Goal: Information Seeking & Learning: Learn about a topic

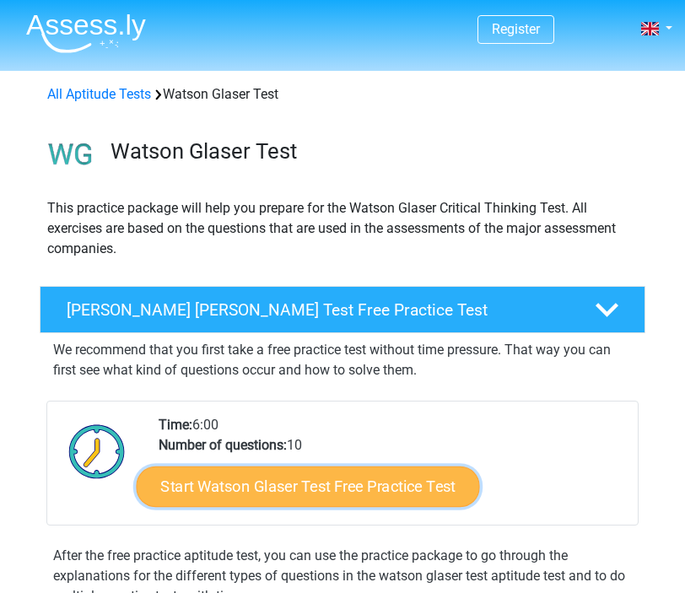
click at [337, 502] on link "Start Watson Glaser Test Free Practice Test" at bounding box center [309, 487] width 344 height 41
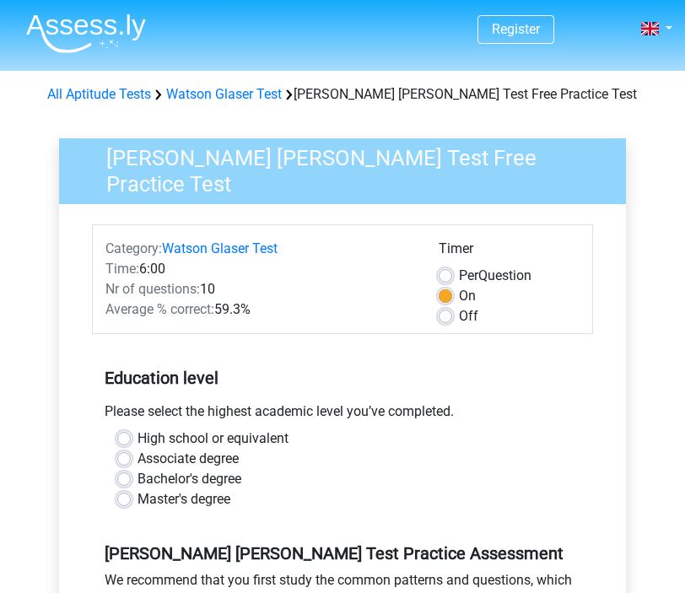
click at [138, 480] on label "Bachelor's degree" at bounding box center [190, 479] width 104 height 20
click at [129, 480] on input "Bachelor's degree" at bounding box center [124, 477] width 14 height 17
radio input "true"
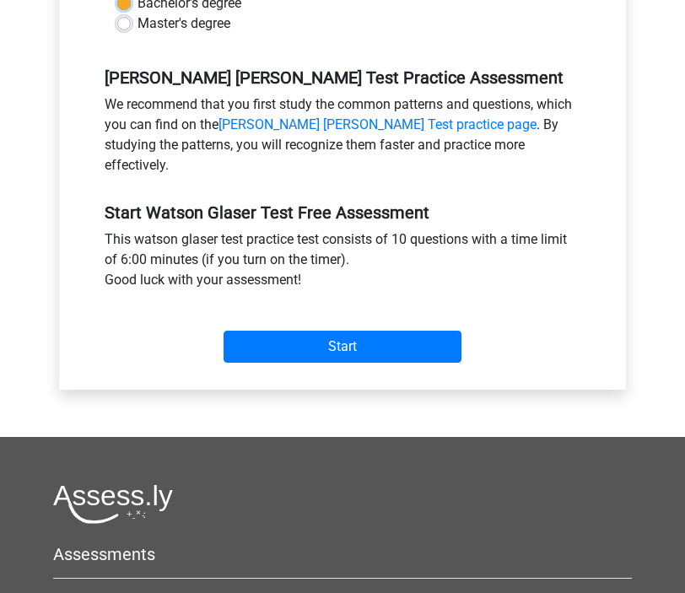
scroll to position [484, 0]
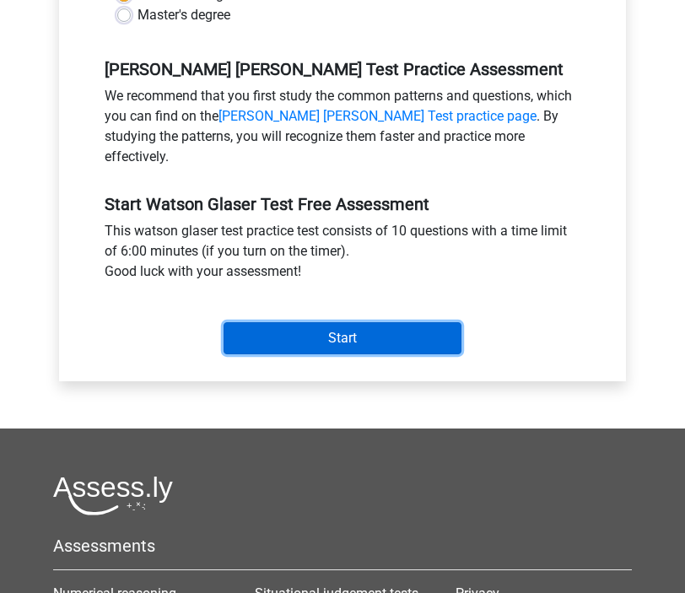
click at [323, 322] on input "Start" at bounding box center [343, 338] width 238 height 32
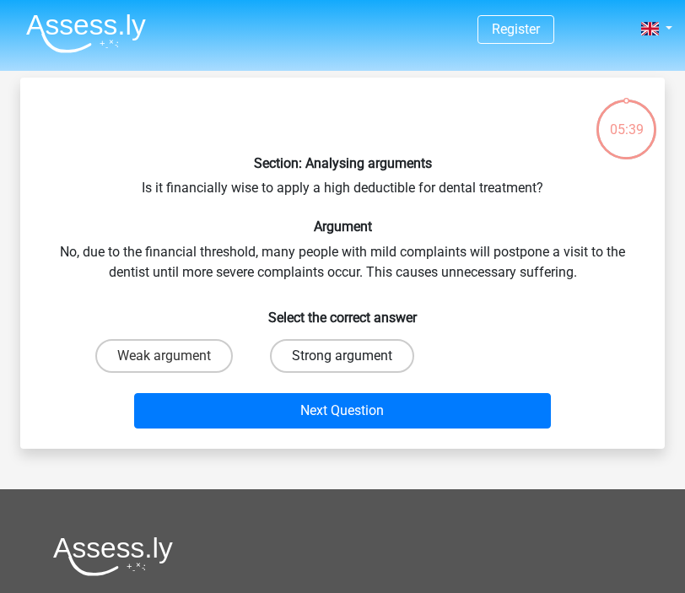
click at [327, 361] on label "Strong argument" at bounding box center [342, 356] width 144 height 34
click at [343, 361] on input "Strong argument" at bounding box center [348, 361] width 11 height 11
radio input "true"
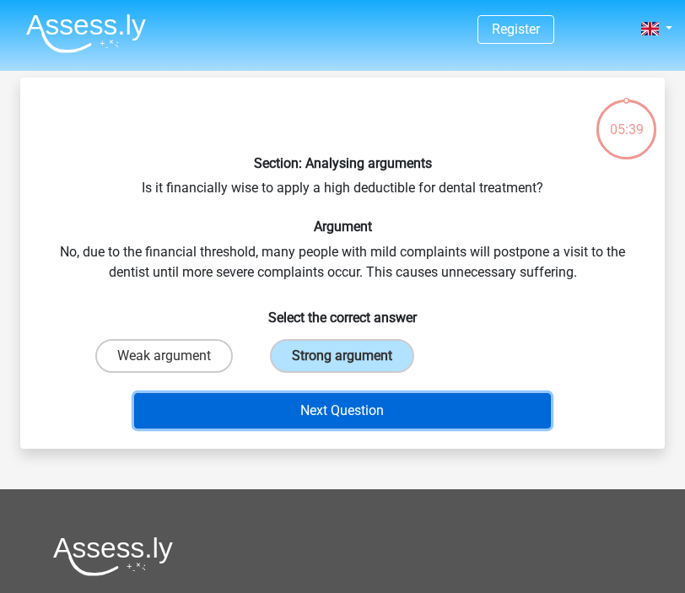
click at [357, 414] on button "Next Question" at bounding box center [342, 410] width 417 height 35
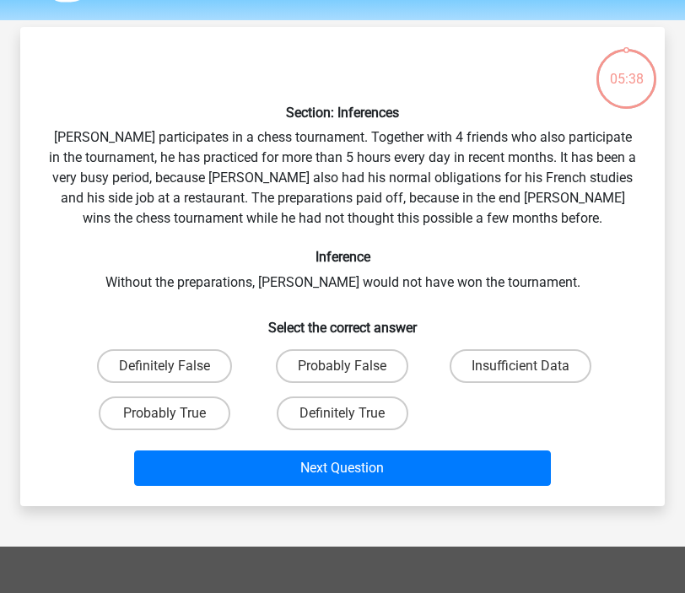
scroll to position [78, 0]
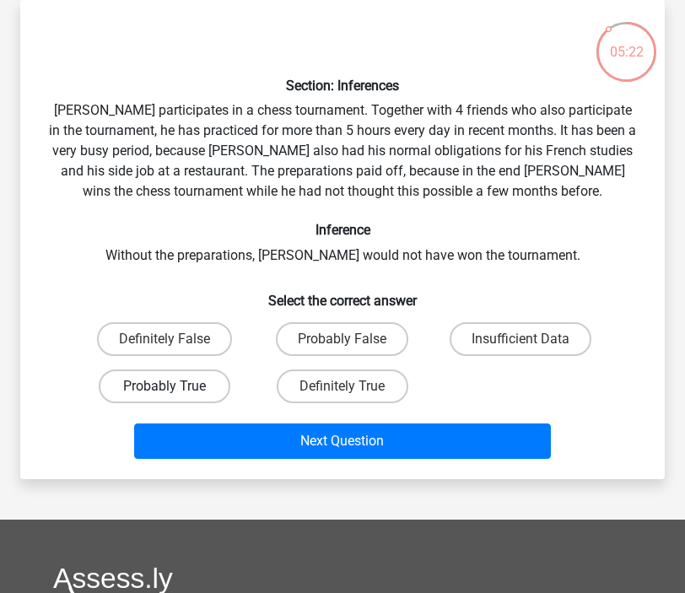
click at [190, 387] on label "Probably True" at bounding box center [165, 387] width 132 height 34
click at [176, 387] on input "Probably True" at bounding box center [170, 392] width 11 height 11
radio input "true"
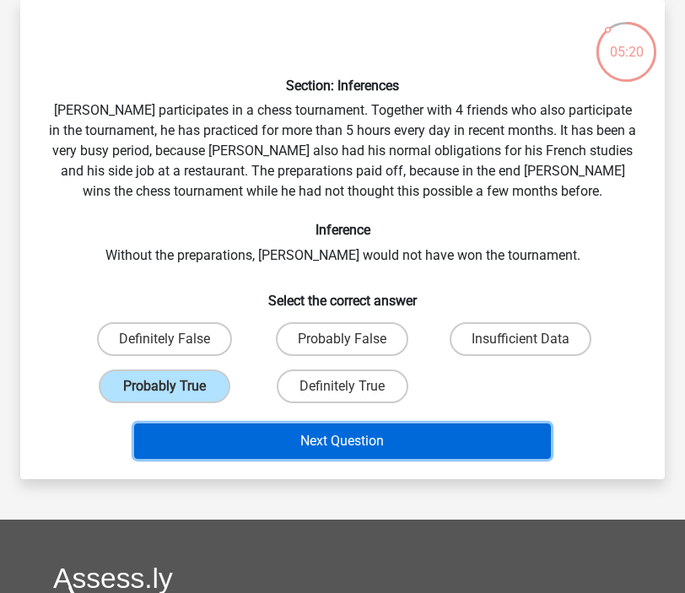
click at [285, 444] on button "Next Question" at bounding box center [342, 441] width 417 height 35
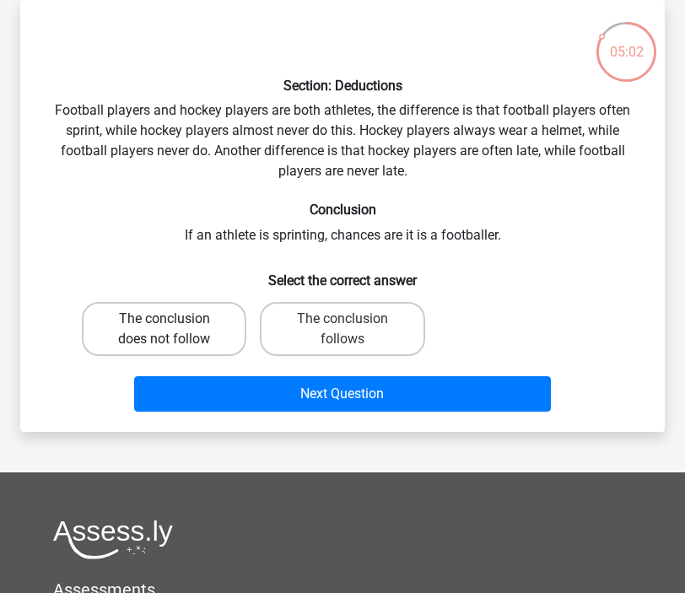
click at [235, 311] on label "The conclusion does not follow" at bounding box center [164, 329] width 165 height 54
click at [176, 319] on input "The conclusion does not follow" at bounding box center [170, 324] width 11 height 11
radio input "true"
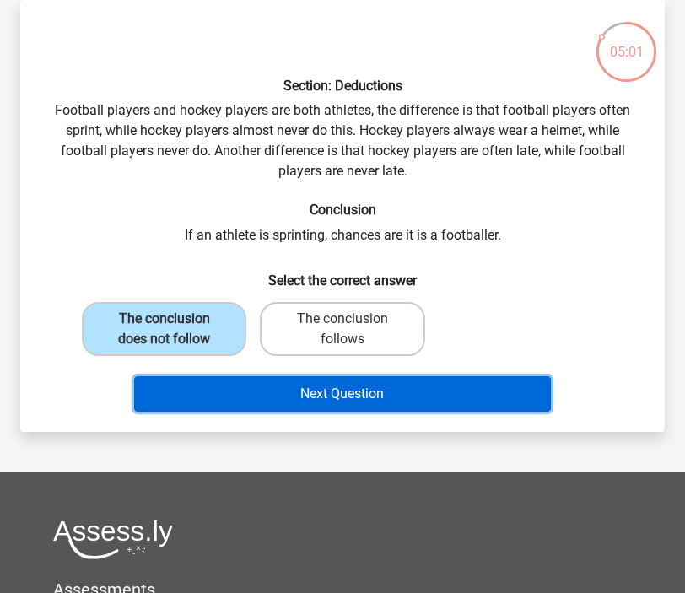
click at [251, 385] on button "Next Question" at bounding box center [342, 393] width 417 height 35
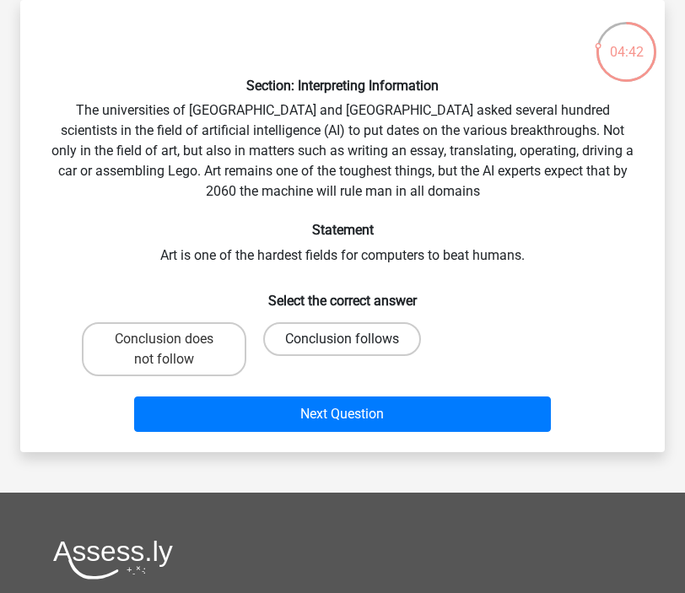
click at [307, 338] on label "Conclusion follows" at bounding box center [342, 339] width 158 height 34
click at [343, 339] on input "Conclusion follows" at bounding box center [348, 344] width 11 height 11
radio input "true"
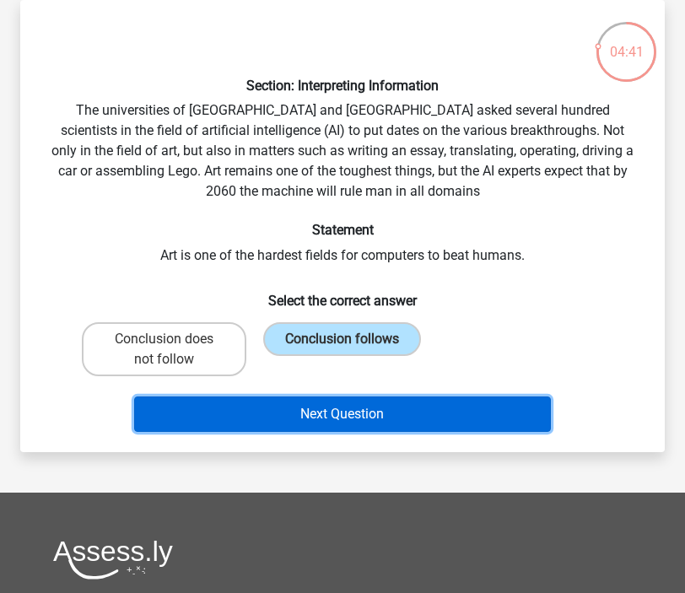
click at [290, 425] on button "Next Question" at bounding box center [342, 414] width 417 height 35
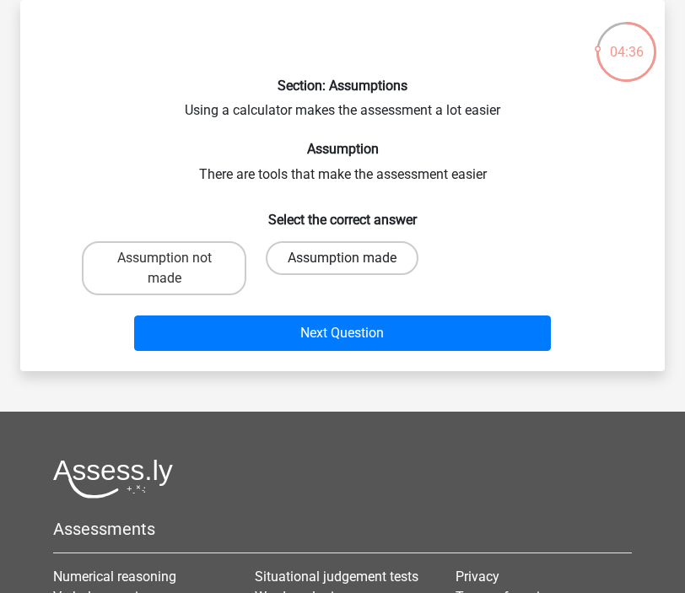
click at [324, 269] on label "Assumption made" at bounding box center [342, 258] width 153 height 34
click at [343, 269] on input "Assumption made" at bounding box center [348, 263] width 11 height 11
radio input "true"
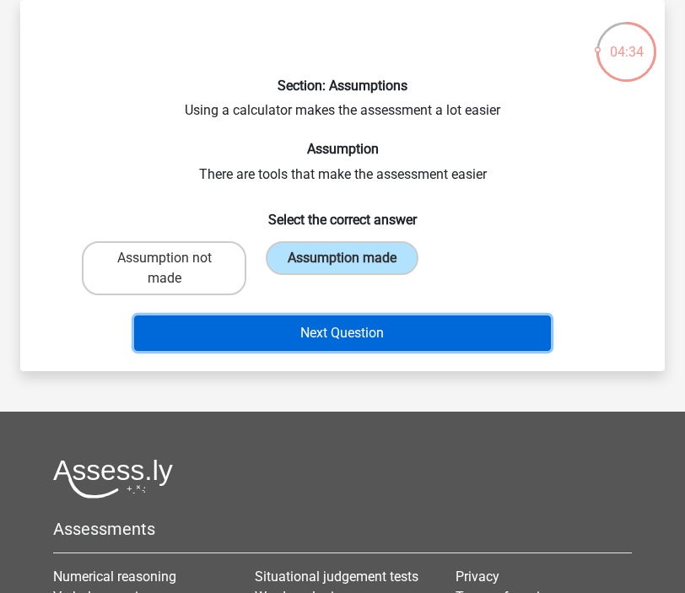
click at [306, 326] on button "Next Question" at bounding box center [342, 333] width 417 height 35
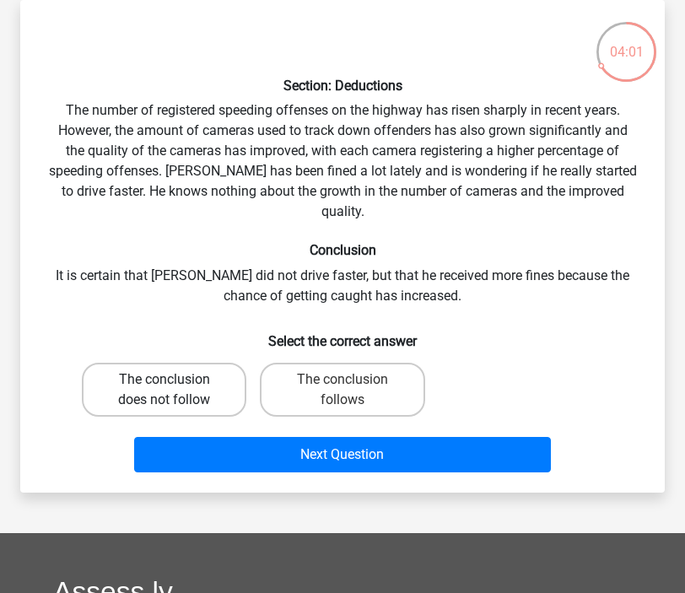
click at [214, 368] on label "The conclusion does not follow" at bounding box center [164, 390] width 165 height 54
click at [176, 380] on input "The conclusion does not follow" at bounding box center [170, 385] width 11 height 11
radio input "true"
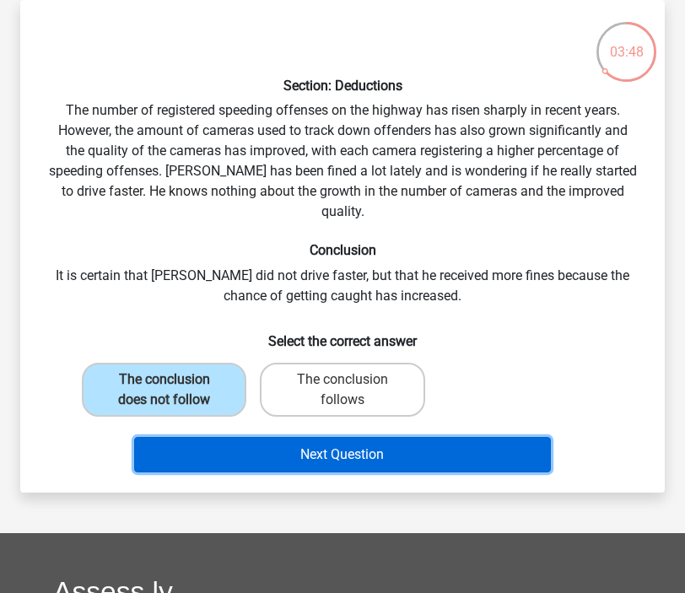
click at [282, 437] on button "Next Question" at bounding box center [342, 454] width 417 height 35
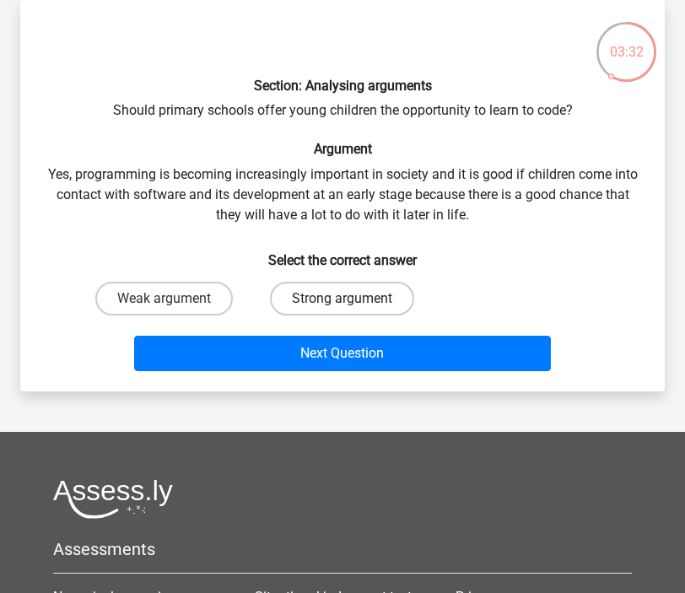
click at [365, 289] on label "Strong argument" at bounding box center [342, 299] width 144 height 34
click at [354, 299] on input "Strong argument" at bounding box center [348, 304] width 11 height 11
radio input "true"
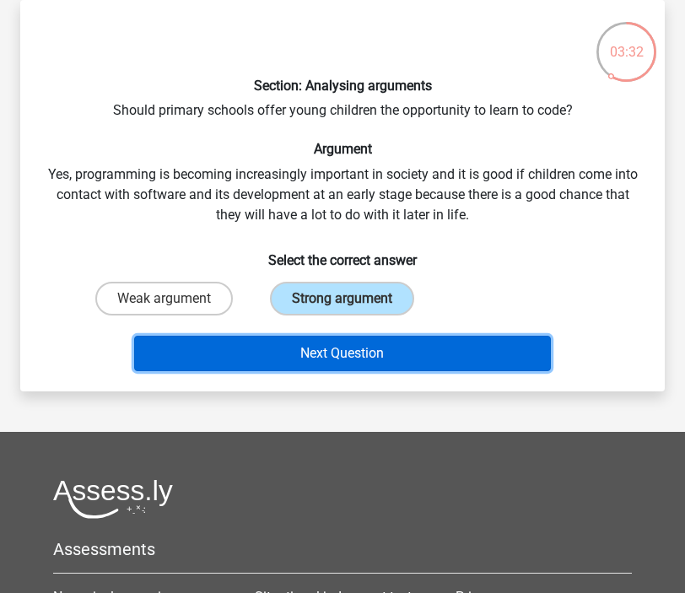
click at [365, 346] on button "Next Question" at bounding box center [342, 353] width 417 height 35
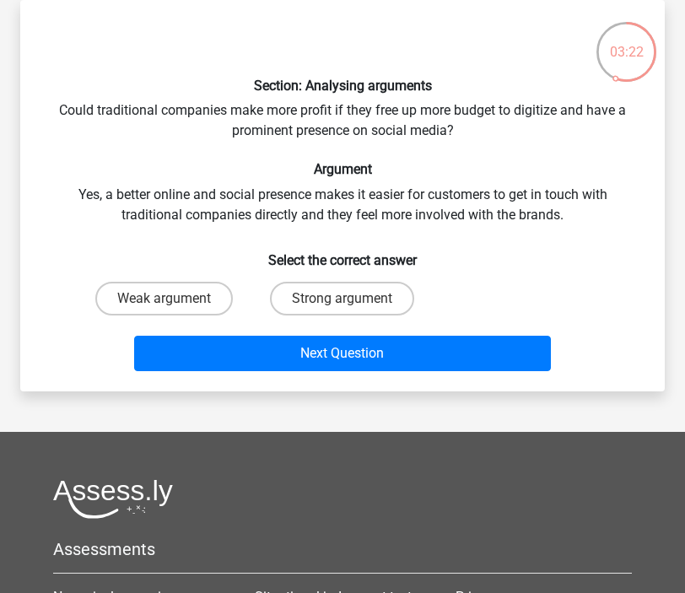
click at [372, 316] on div "Strong argument" at bounding box center [342, 298] width 178 height 47
click at [373, 309] on label "Strong argument" at bounding box center [342, 299] width 144 height 34
click at [354, 309] on input "Strong argument" at bounding box center [348, 304] width 11 height 11
radio input "true"
click at [387, 333] on div "Next Question" at bounding box center [342, 350] width 591 height 56
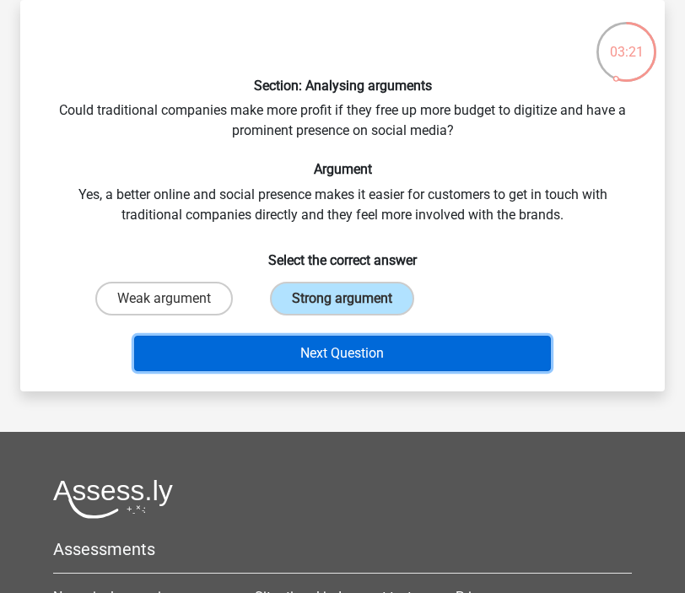
click at [389, 344] on button "Next Question" at bounding box center [342, 353] width 417 height 35
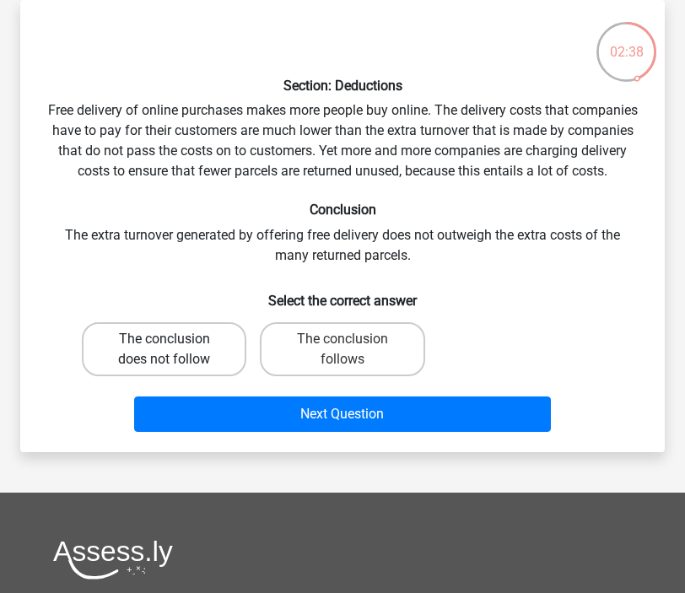
click at [219, 352] on label "The conclusion does not follow" at bounding box center [164, 349] width 165 height 54
click at [176, 350] on input "The conclusion does not follow" at bounding box center [170, 344] width 11 height 11
radio input "true"
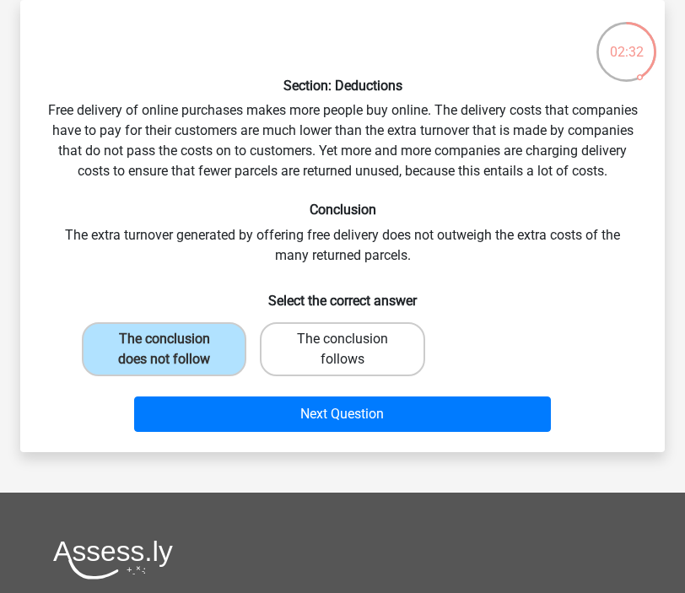
click at [361, 376] on label "The conclusion follows" at bounding box center [342, 349] width 165 height 54
click at [354, 350] on input "The conclusion follows" at bounding box center [348, 344] width 11 height 11
radio input "true"
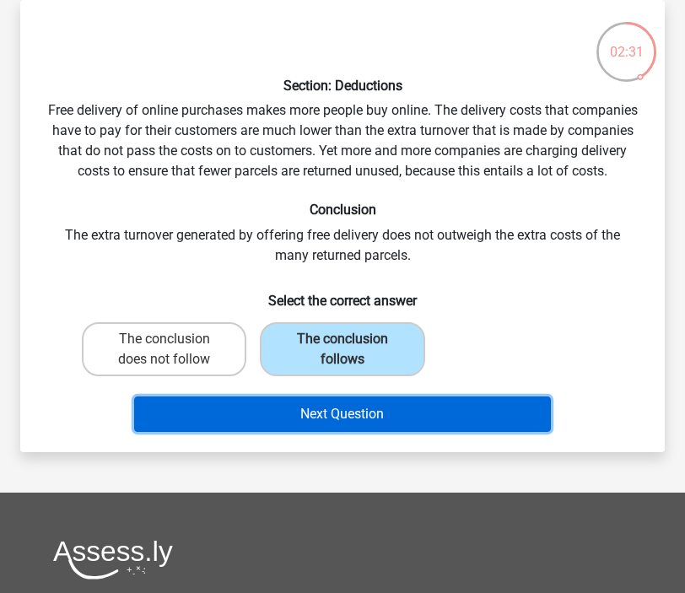
click at [378, 428] on button "Next Question" at bounding box center [342, 414] width 417 height 35
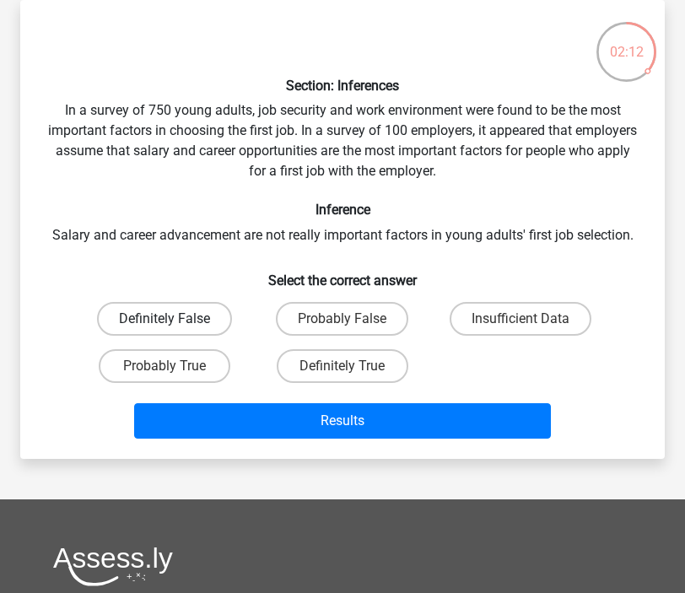
click at [158, 327] on label "Definitely False" at bounding box center [164, 319] width 135 height 34
click at [165, 327] on input "Definitely False" at bounding box center [170, 324] width 11 height 11
radio input "true"
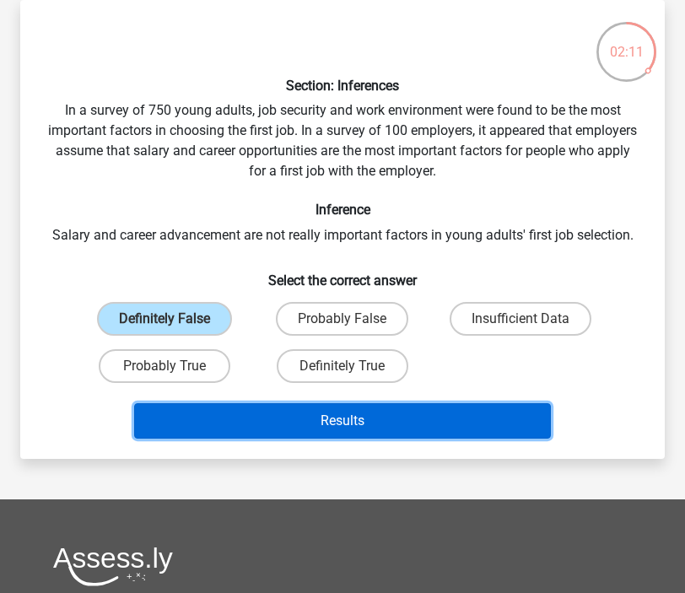
click at [310, 419] on button "Results" at bounding box center [342, 420] width 417 height 35
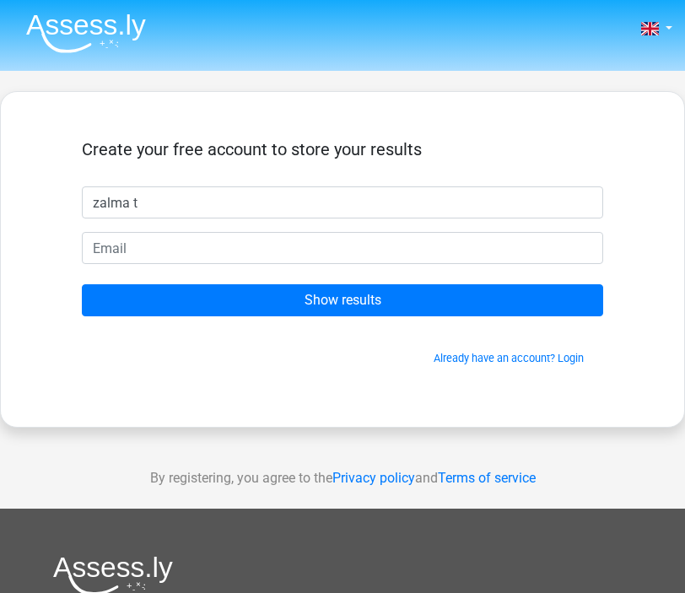
type input "zalma t"
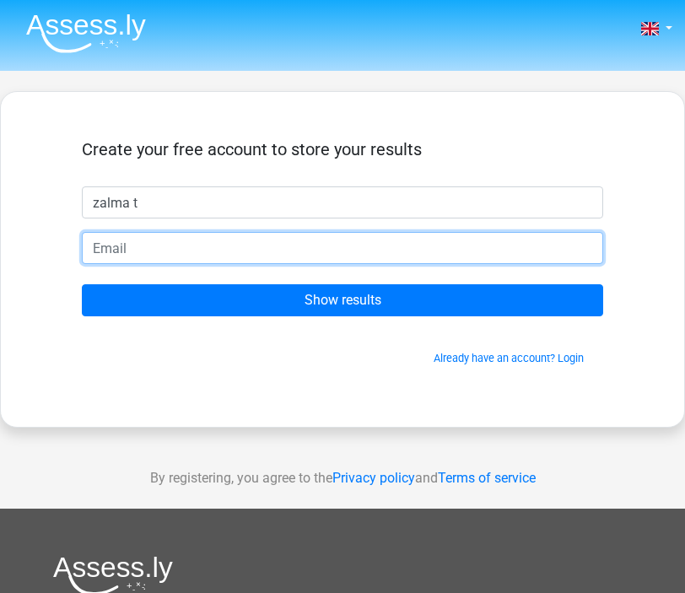
click at [187, 246] on input "email" at bounding box center [343, 248] width 522 height 32
type input "[EMAIL_ADDRESS][DOMAIN_NAME]"
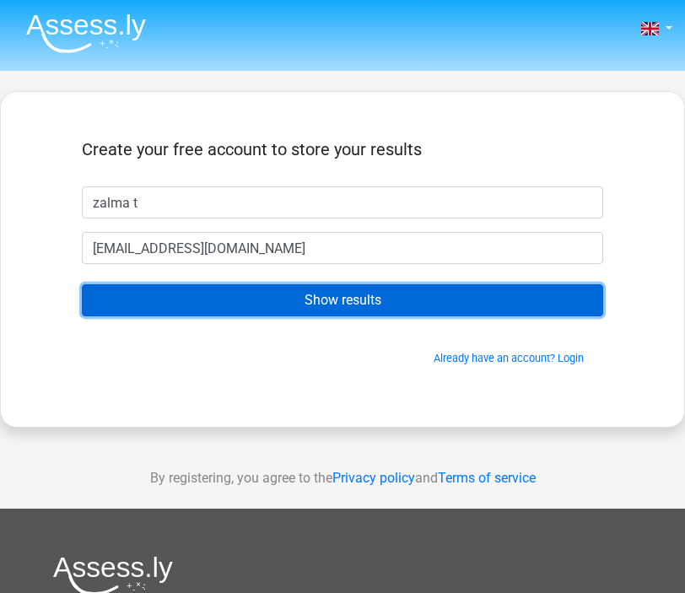
click at [241, 294] on input "Show results" at bounding box center [343, 300] width 522 height 32
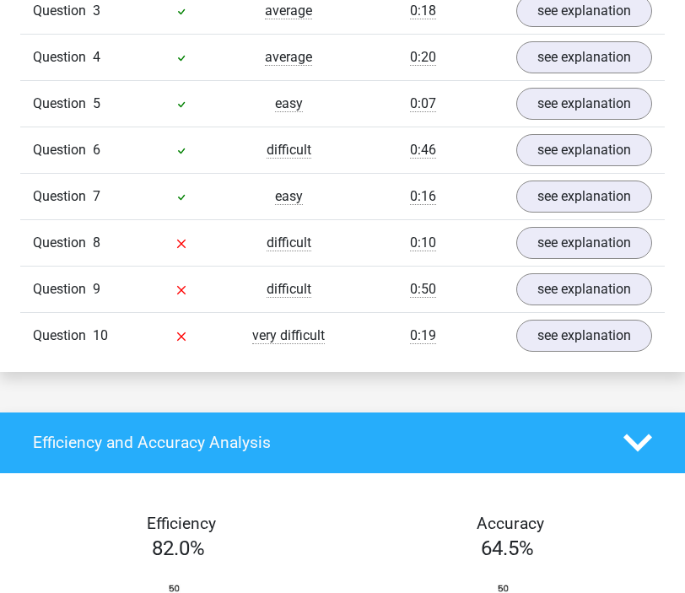
scroll to position [1583, 0]
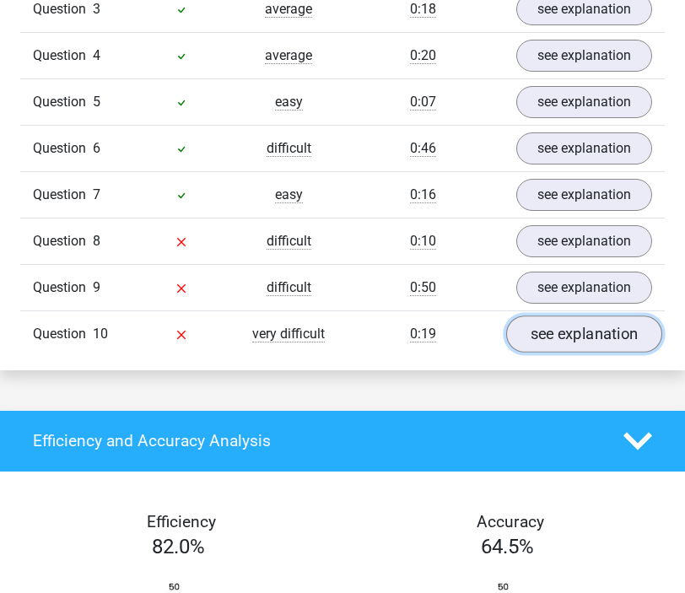
click at [572, 353] on link "see explanation" at bounding box center [584, 334] width 156 height 37
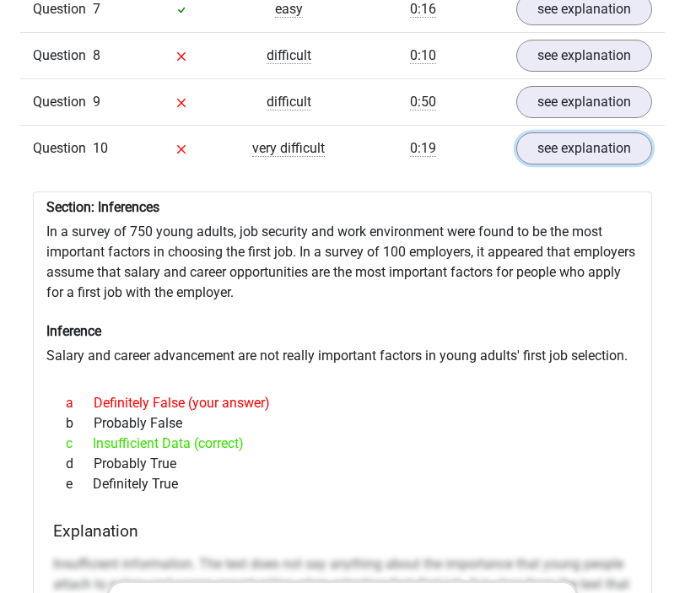
scroll to position [1594, 0]
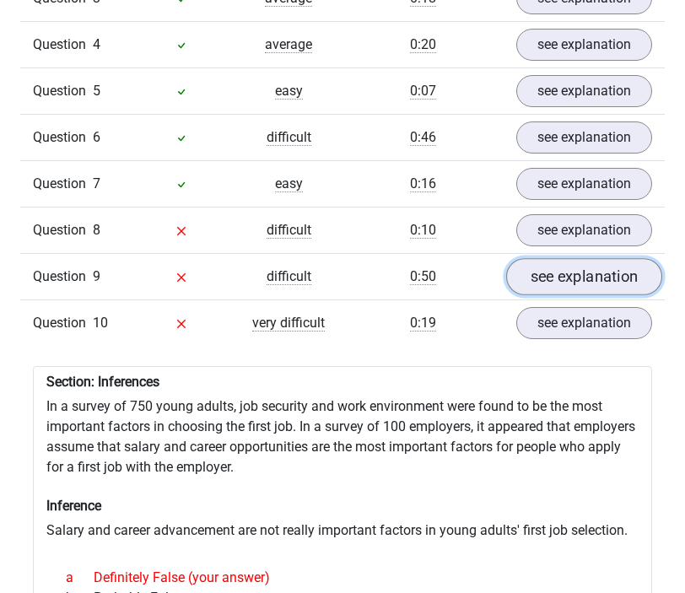
click at [576, 295] on link "see explanation" at bounding box center [584, 276] width 156 height 37
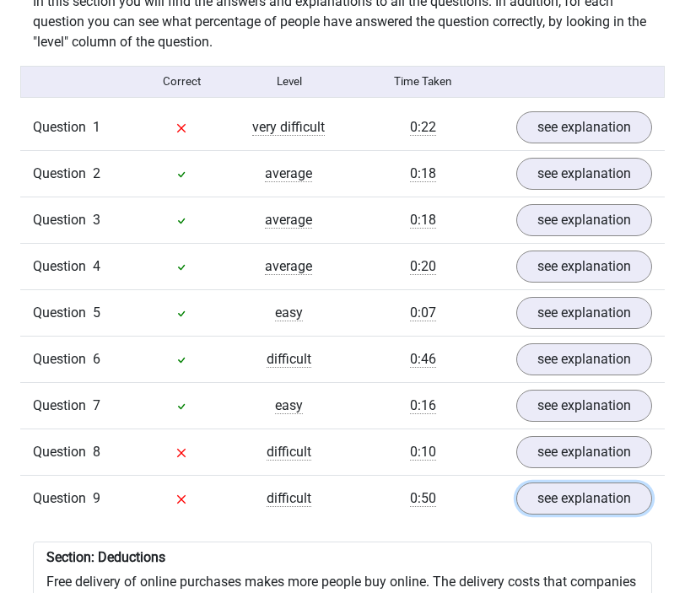
scroll to position [1368, 0]
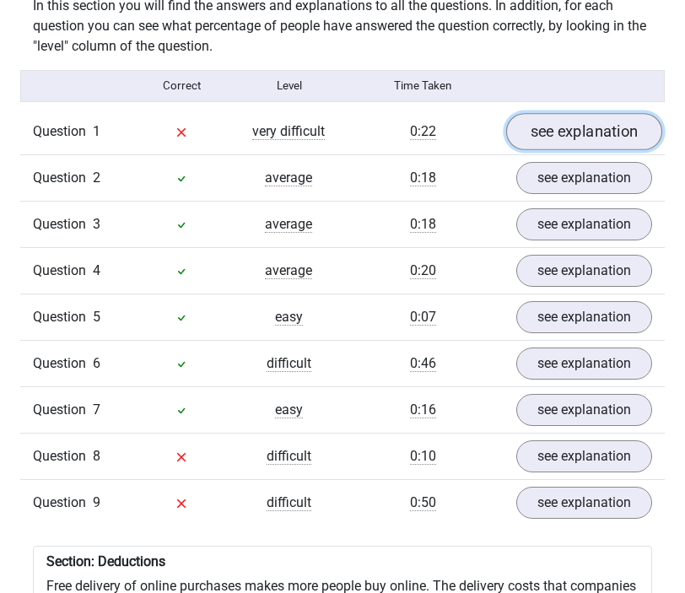
click at [578, 113] on link "see explanation" at bounding box center [584, 131] width 156 height 37
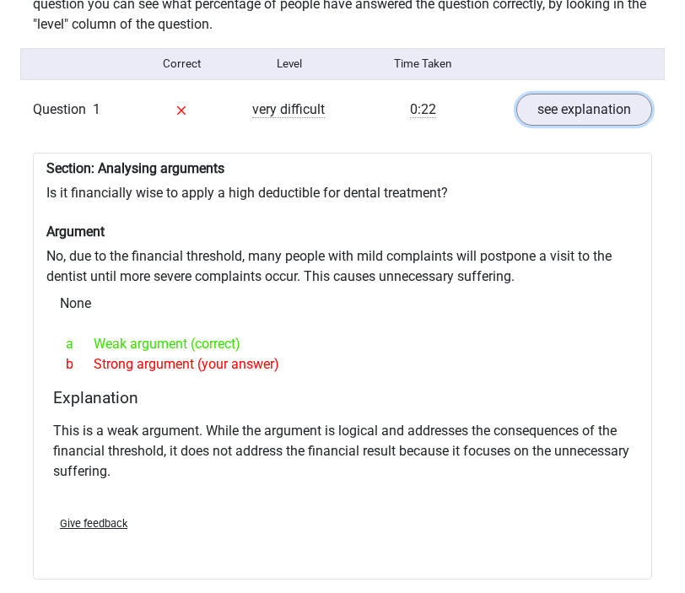
scroll to position [1392, 1]
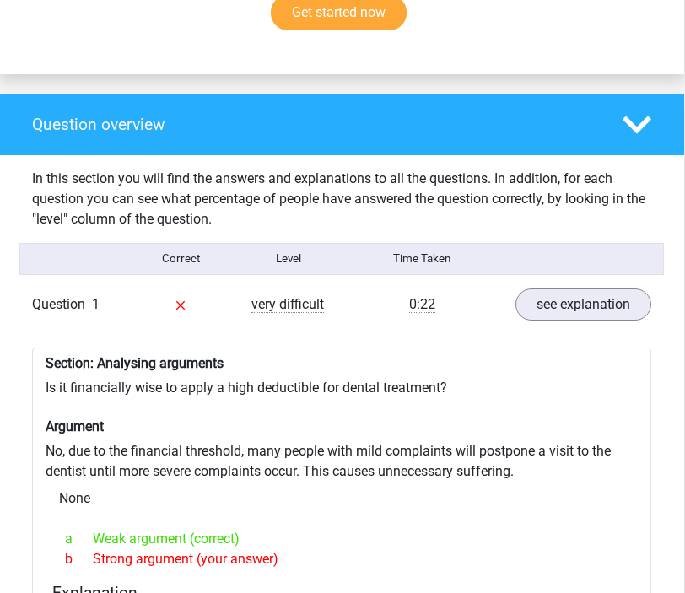
scroll to position [1020, 1]
